Goal: Information Seeking & Learning: Learn about a topic

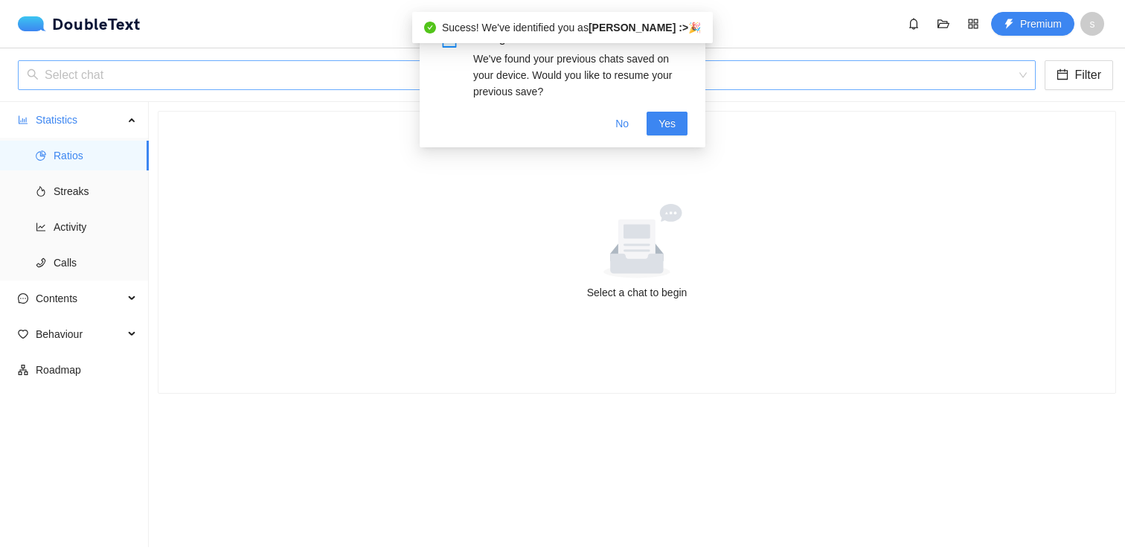
click at [321, 78] on input "search" at bounding box center [521, 75] width 989 height 28
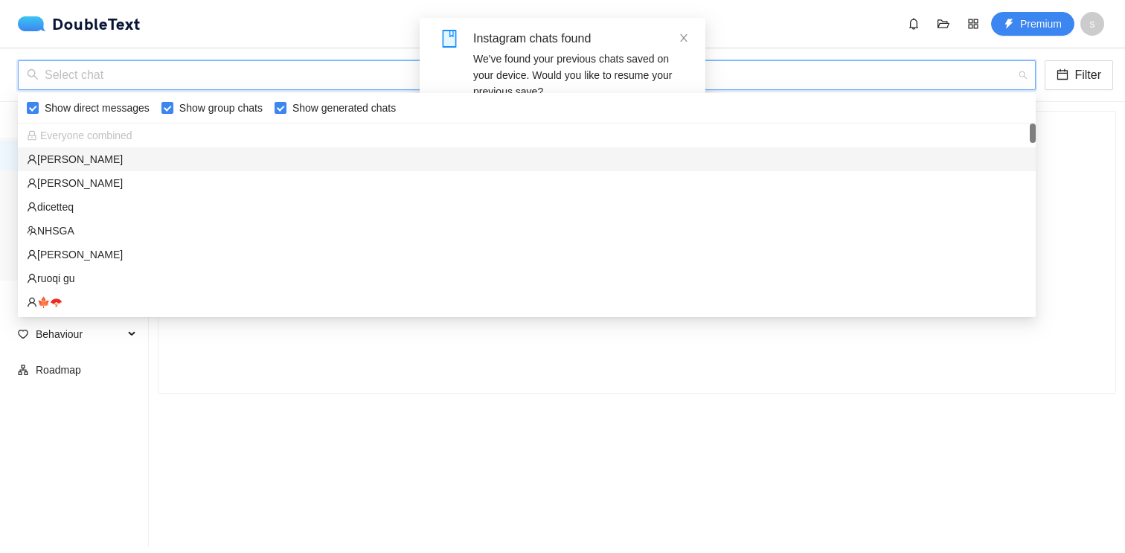
click at [273, 155] on div "[PERSON_NAME]" at bounding box center [527, 159] width 1000 height 16
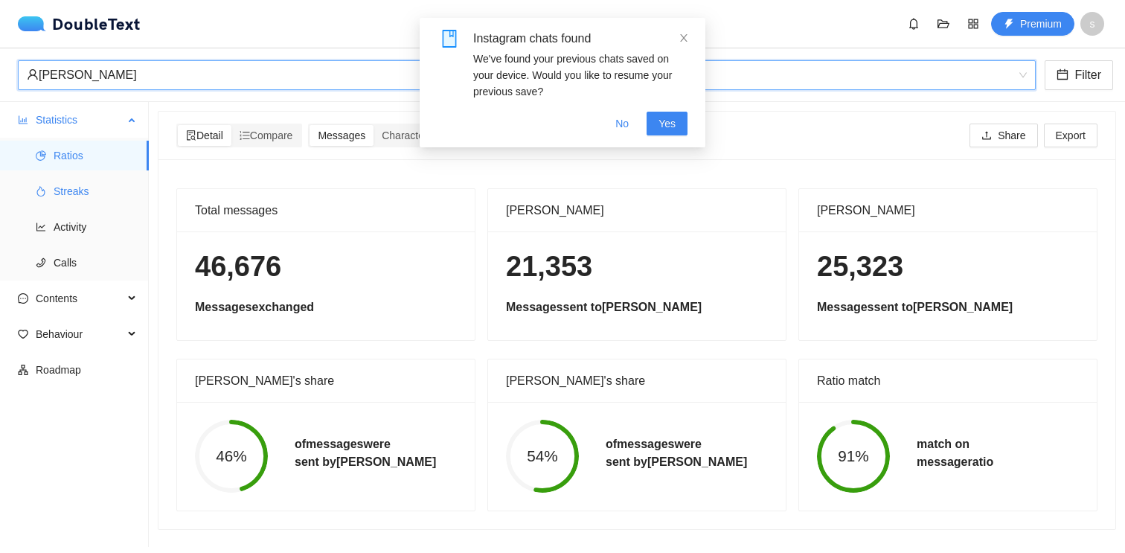
click at [101, 194] on span "Streaks" at bounding box center [95, 191] width 83 height 30
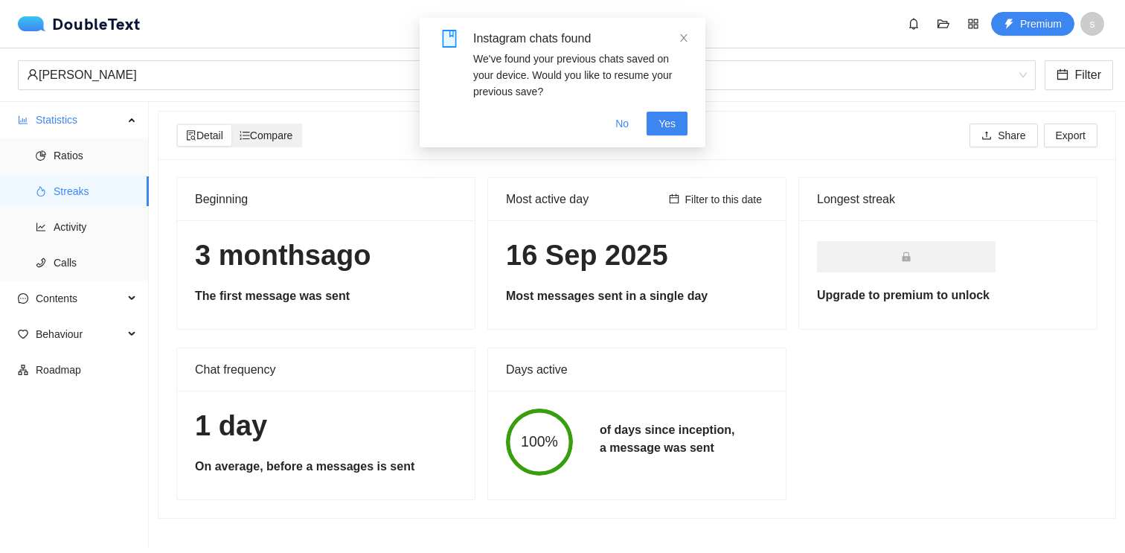
click at [278, 128] on div "Compare" at bounding box center [266, 135] width 70 height 21
click at [231, 125] on input "Compare" at bounding box center [231, 125] width 0 height 0
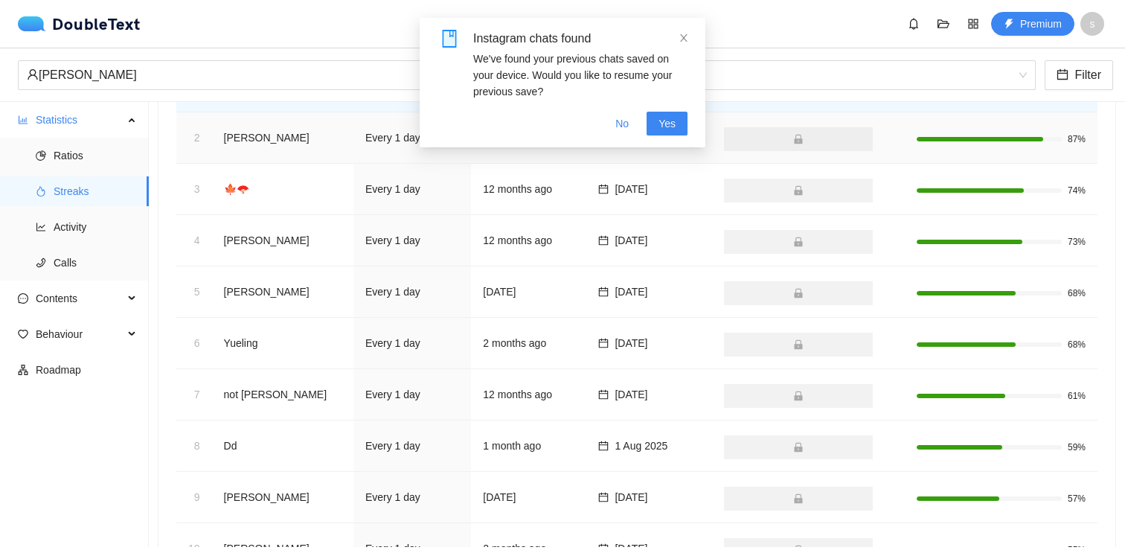
scroll to position [166, 0]
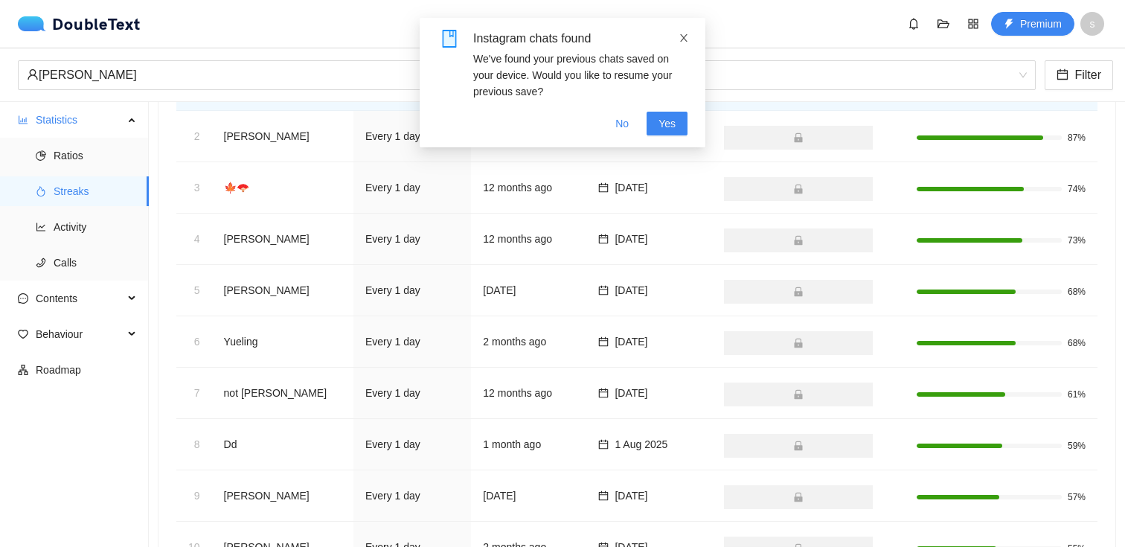
click at [686, 33] on icon "close" at bounding box center [683, 38] width 10 height 10
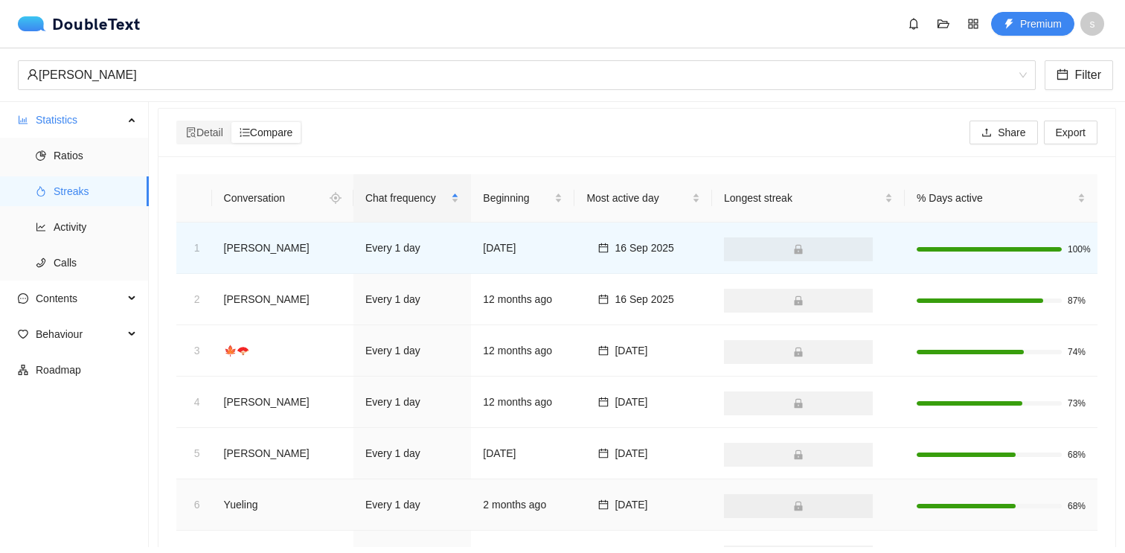
scroll to position [0, 0]
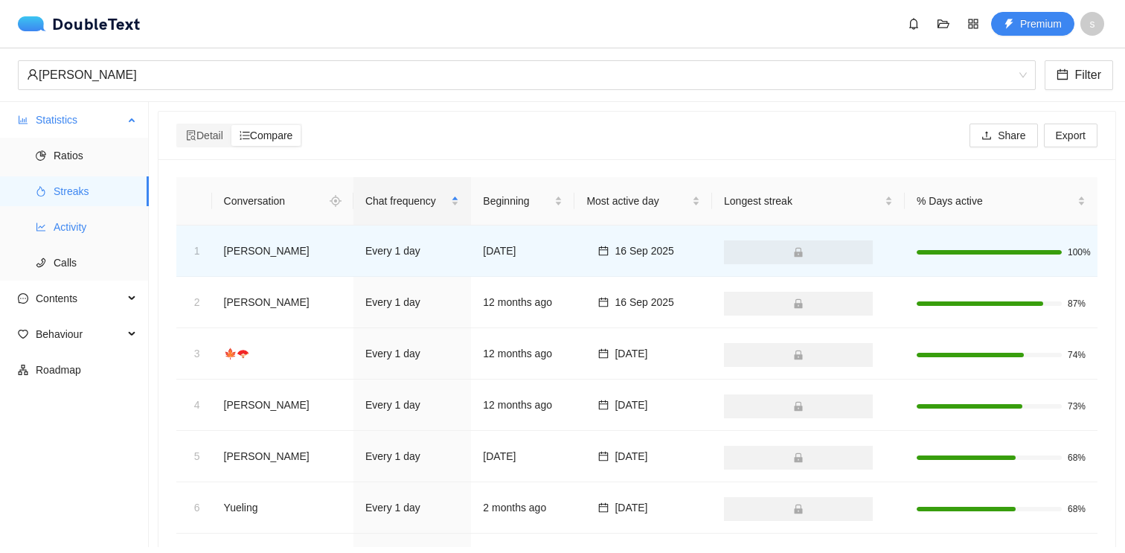
click at [111, 229] on span "Activity" at bounding box center [95, 227] width 83 height 30
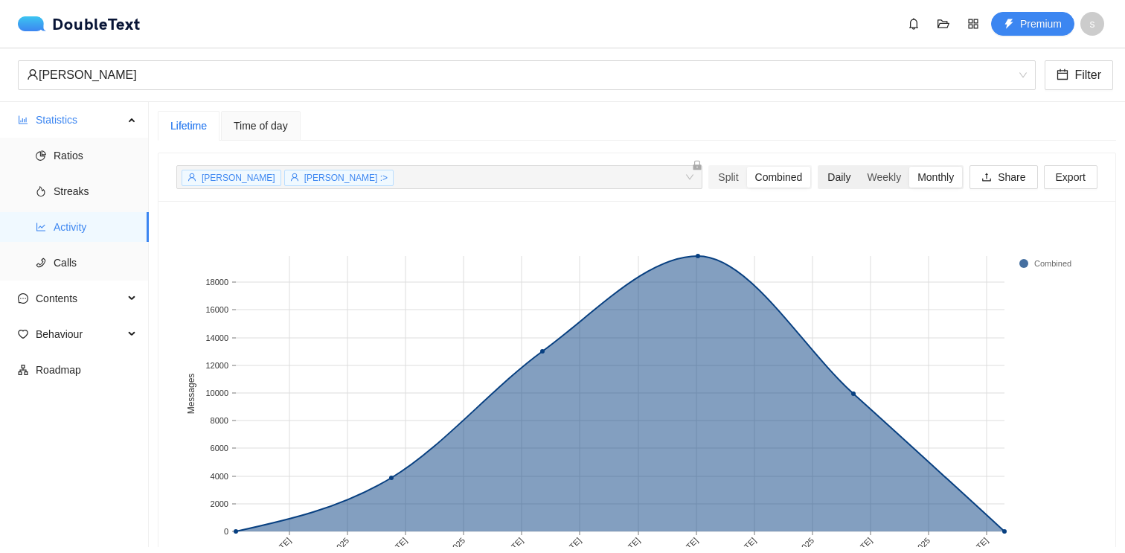
click at [820, 174] on div "Daily" at bounding box center [838, 177] width 39 height 21
click at [819, 167] on input "Daily" at bounding box center [819, 167] width 0 height 0
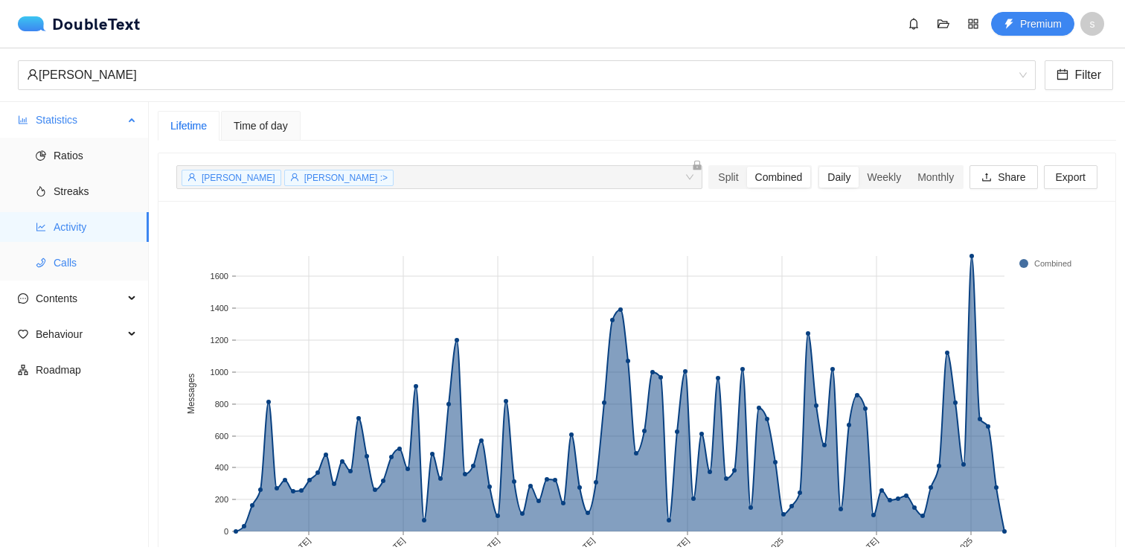
click at [85, 266] on span "Calls" at bounding box center [95, 263] width 83 height 30
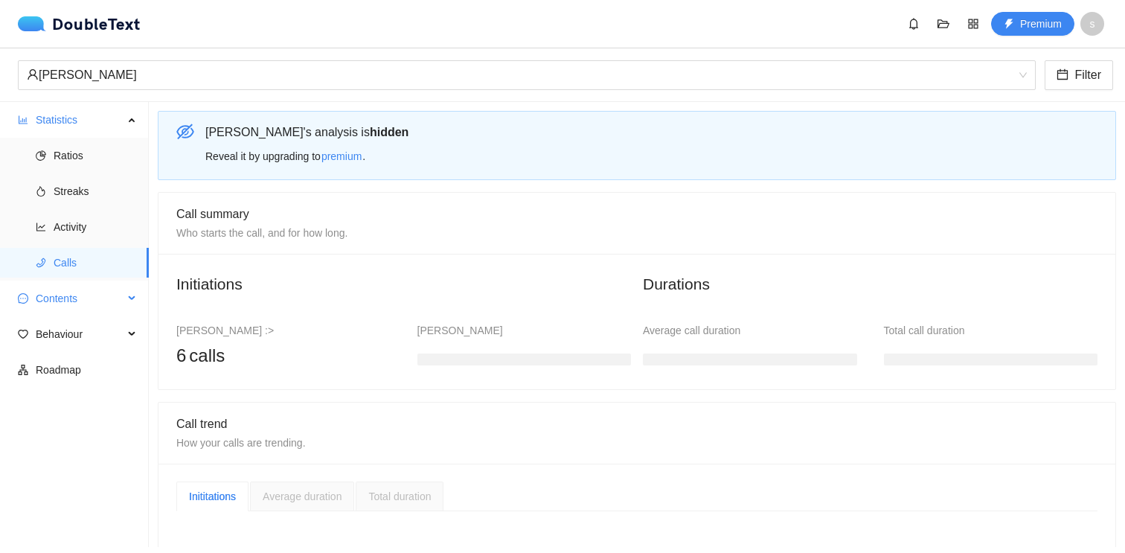
click at [88, 309] on span "Contents" at bounding box center [80, 298] width 88 height 30
click at [84, 343] on span "Word Cloud" at bounding box center [95, 334] width 83 height 30
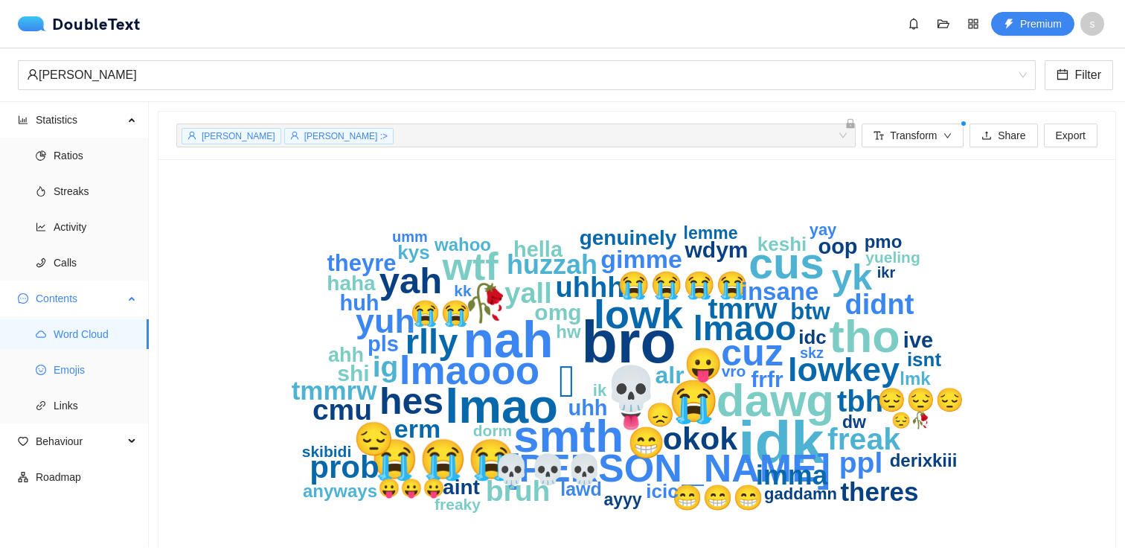
click at [81, 375] on span "Emojis" at bounding box center [95, 370] width 83 height 30
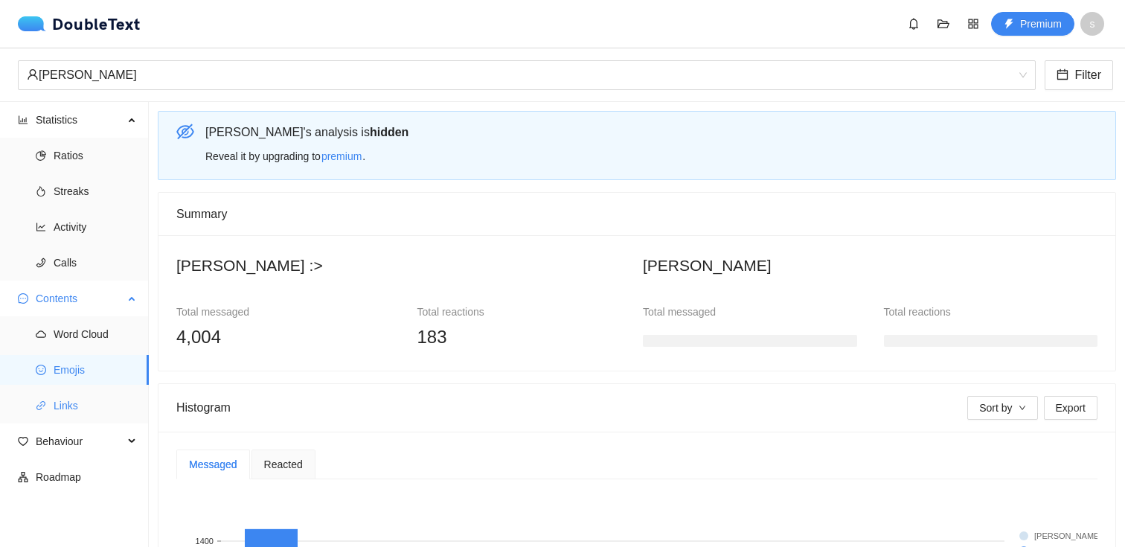
click at [89, 402] on span "Links" at bounding box center [95, 405] width 83 height 30
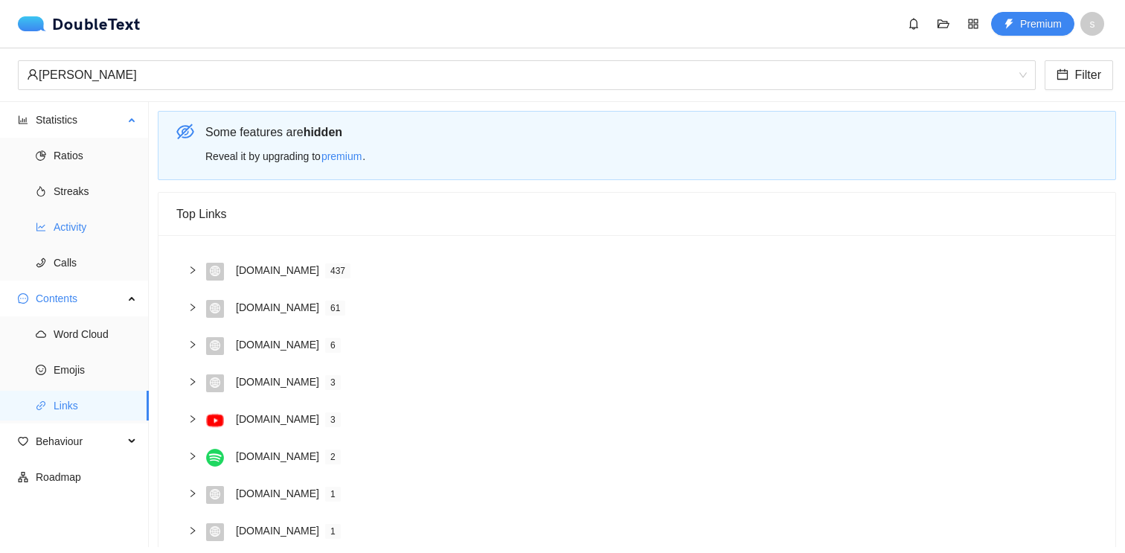
click at [54, 223] on span "Activity" at bounding box center [95, 227] width 83 height 30
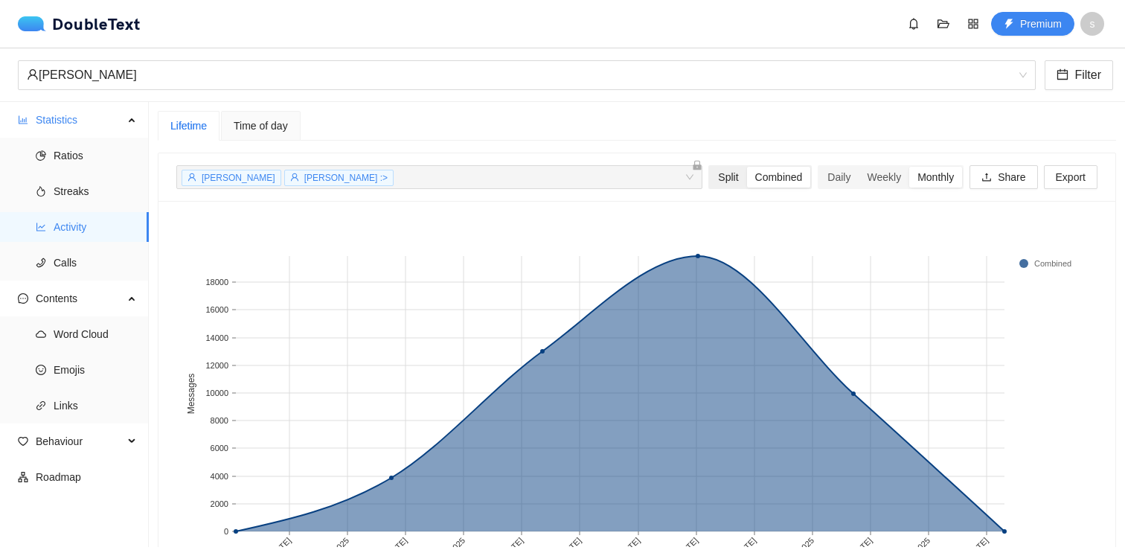
click at [724, 172] on div "Split" at bounding box center [728, 177] width 36 height 21
click at [710, 167] on input "Split" at bounding box center [710, 167] width 0 height 0
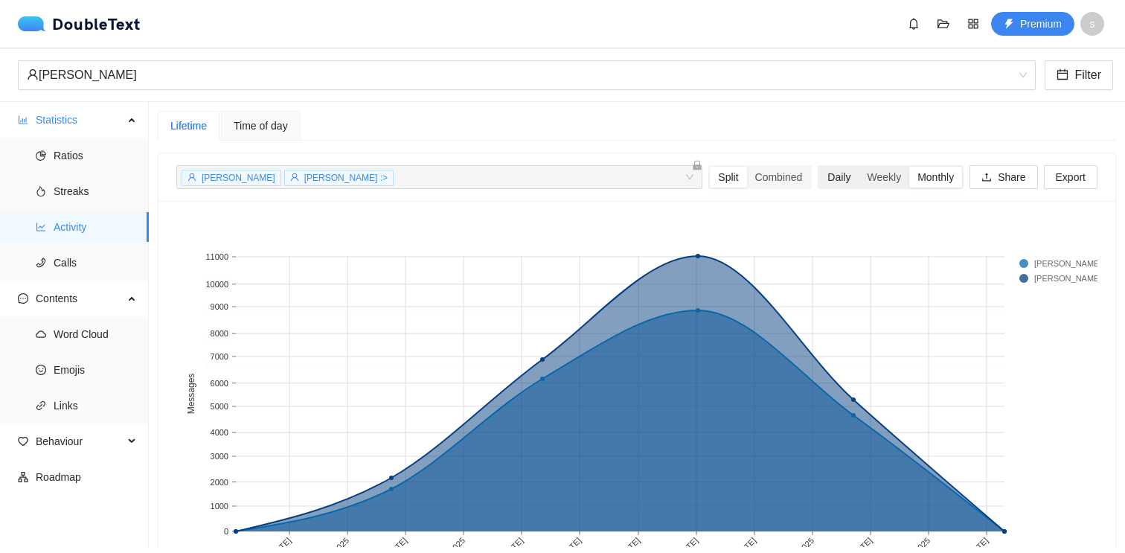
click at [841, 173] on div "Daily" at bounding box center [838, 177] width 39 height 21
click at [819, 167] on input "Daily" at bounding box center [819, 167] width 0 height 0
